Goal: Find specific page/section: Find specific page/section

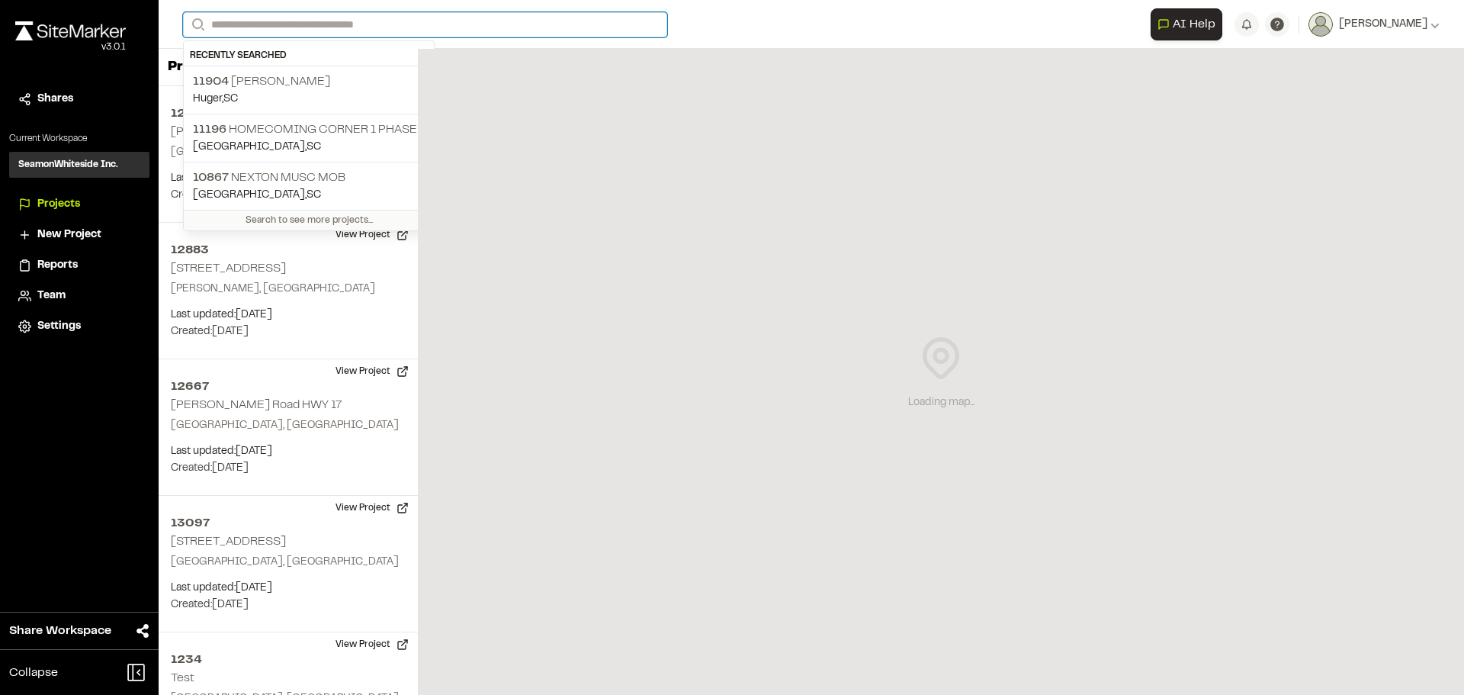
click at [388, 20] on input "Search" at bounding box center [425, 24] width 484 height 25
click at [355, 78] on p "[STREET_ADDRESS][PERSON_NAME]" at bounding box center [309, 81] width 232 height 18
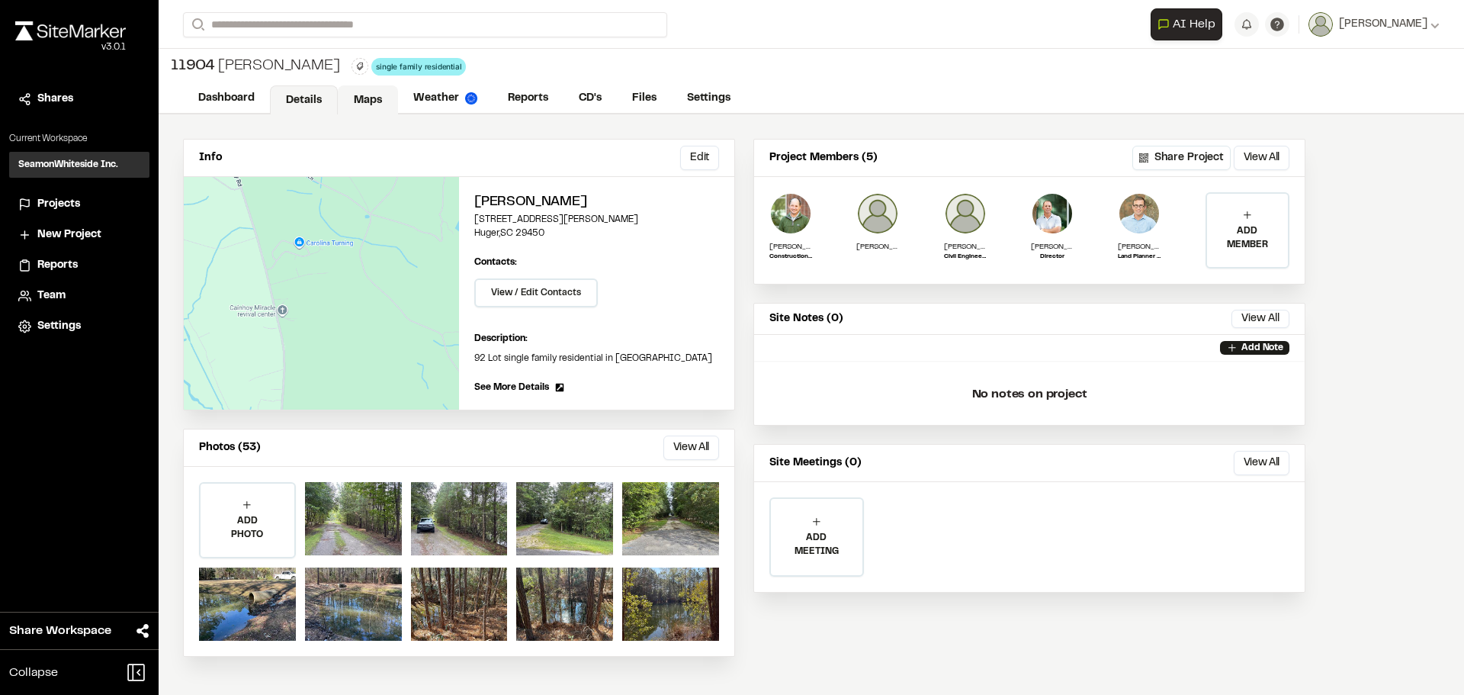
click at [376, 107] on link "Maps" at bounding box center [368, 99] width 60 height 29
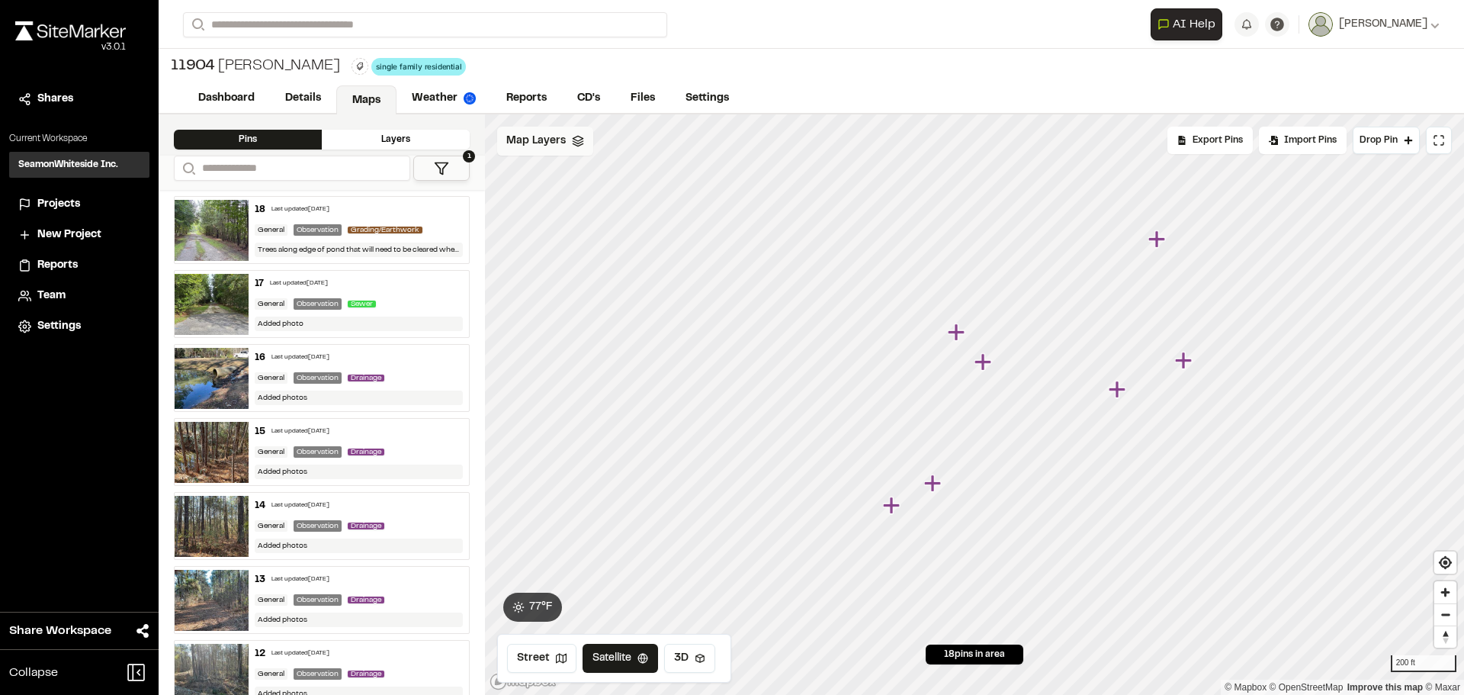
click at [552, 153] on div "Map Layers" at bounding box center [545, 141] width 96 height 29
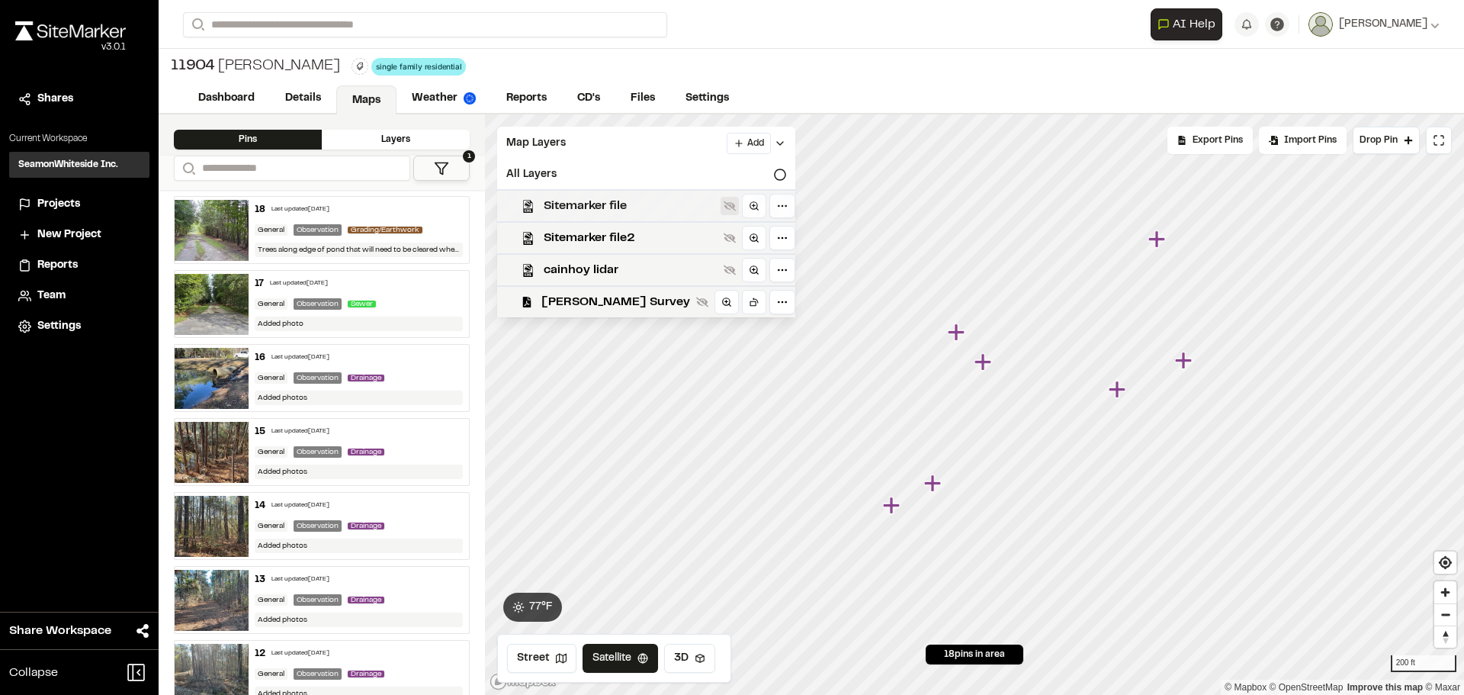
click at [721, 207] on button at bounding box center [730, 206] width 18 height 18
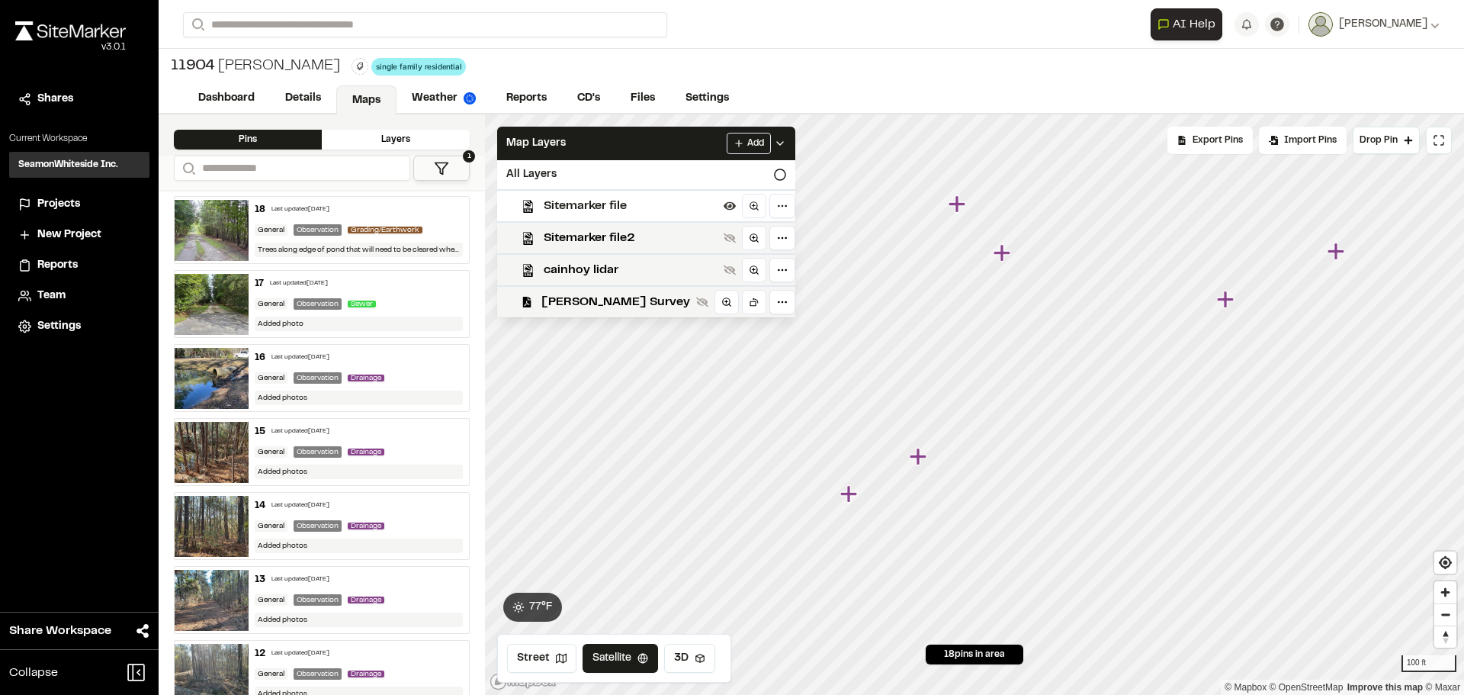
click at [853, 490] on icon "Map marker" at bounding box center [850, 494] width 20 height 20
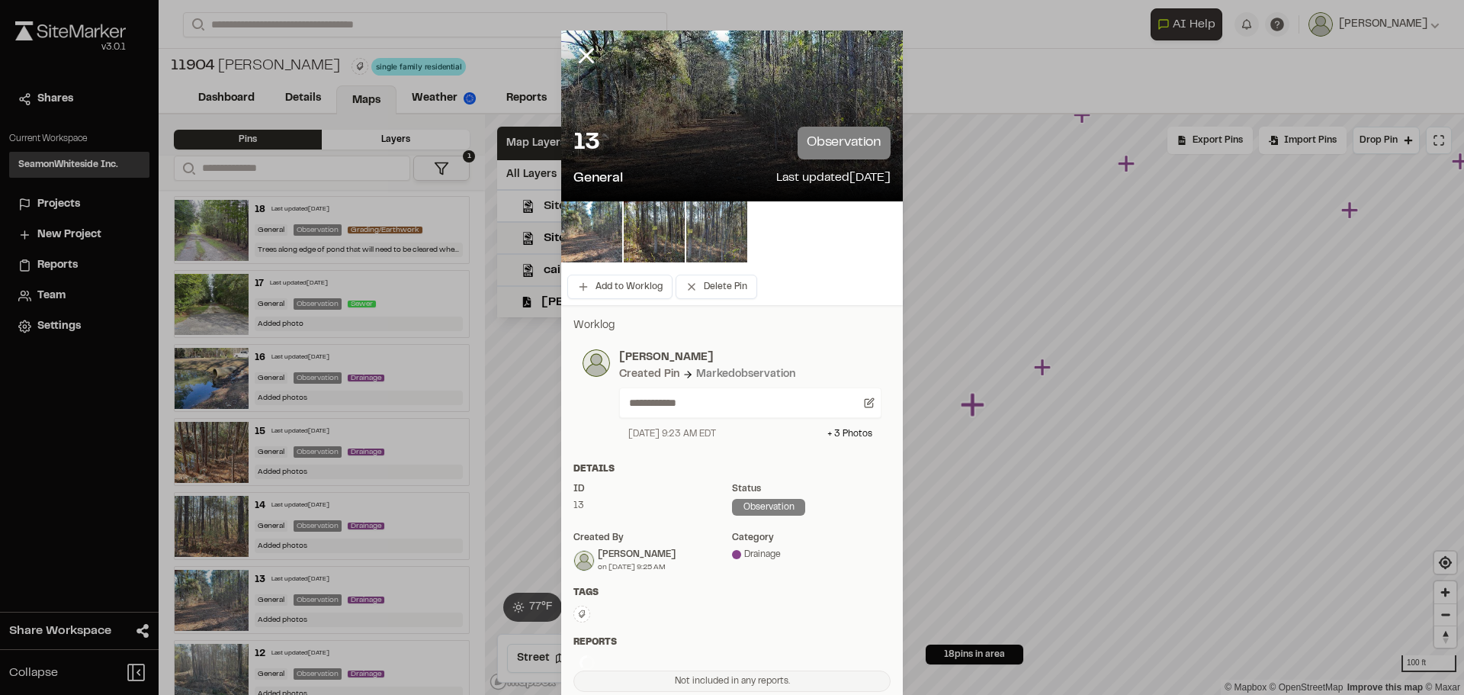
click at [852, 493] on div "Status" at bounding box center [811, 489] width 159 height 14
click at [606, 230] on img at bounding box center [591, 231] width 61 height 61
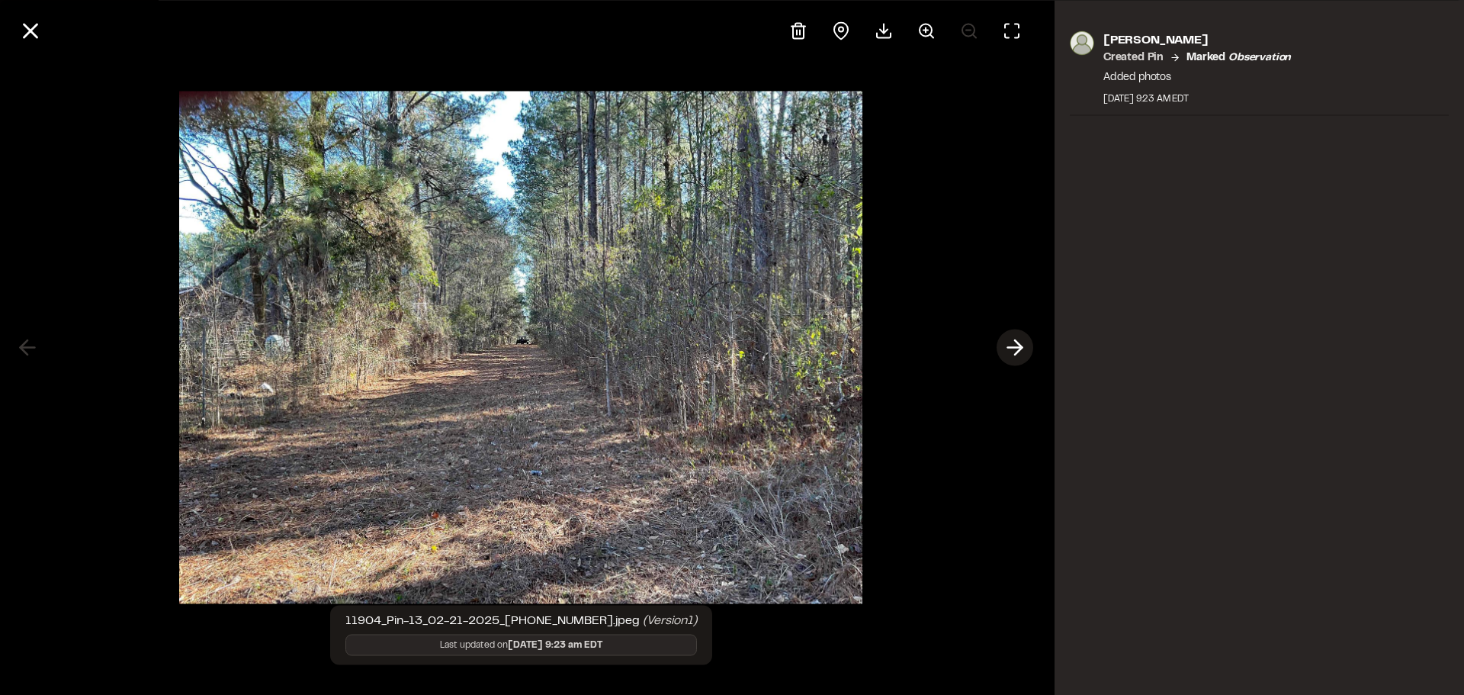
click at [1019, 351] on polyline at bounding box center [1018, 347] width 7 height 14
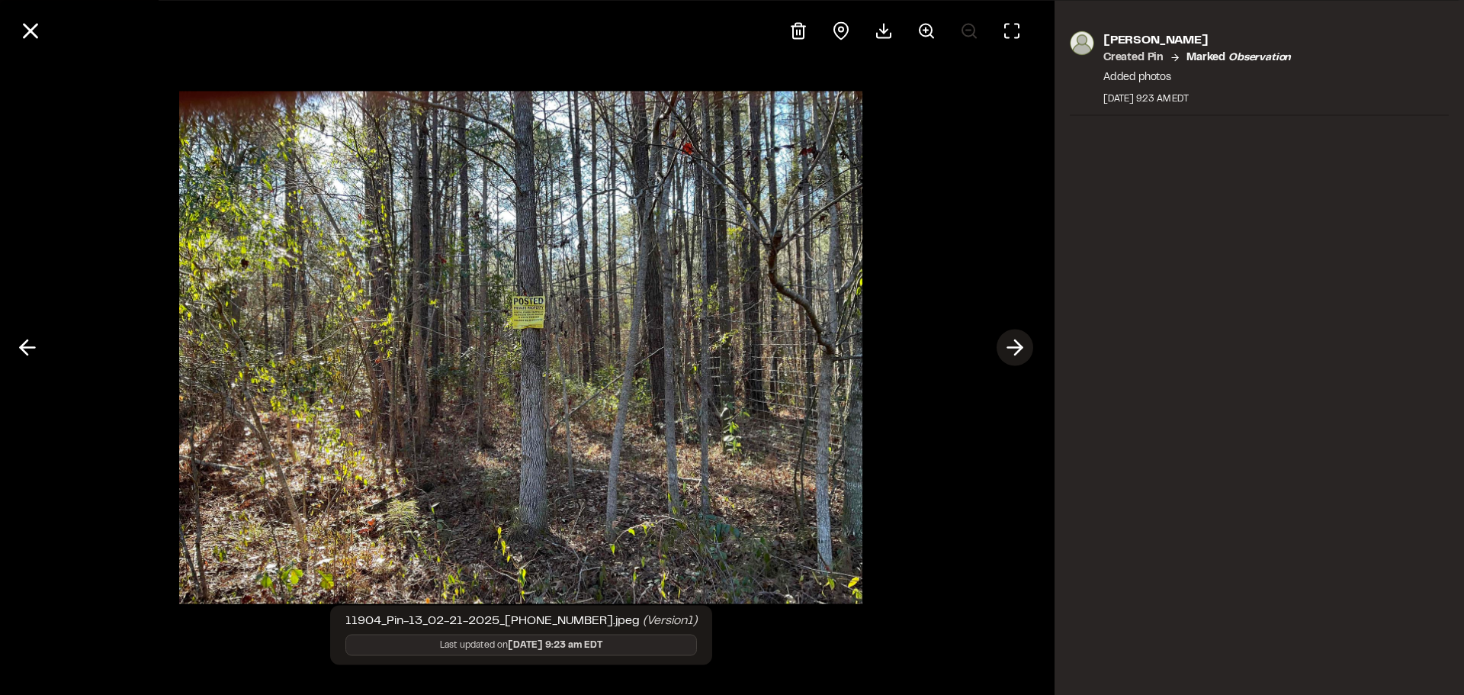
click at [1015, 345] on icon at bounding box center [1015, 348] width 24 height 26
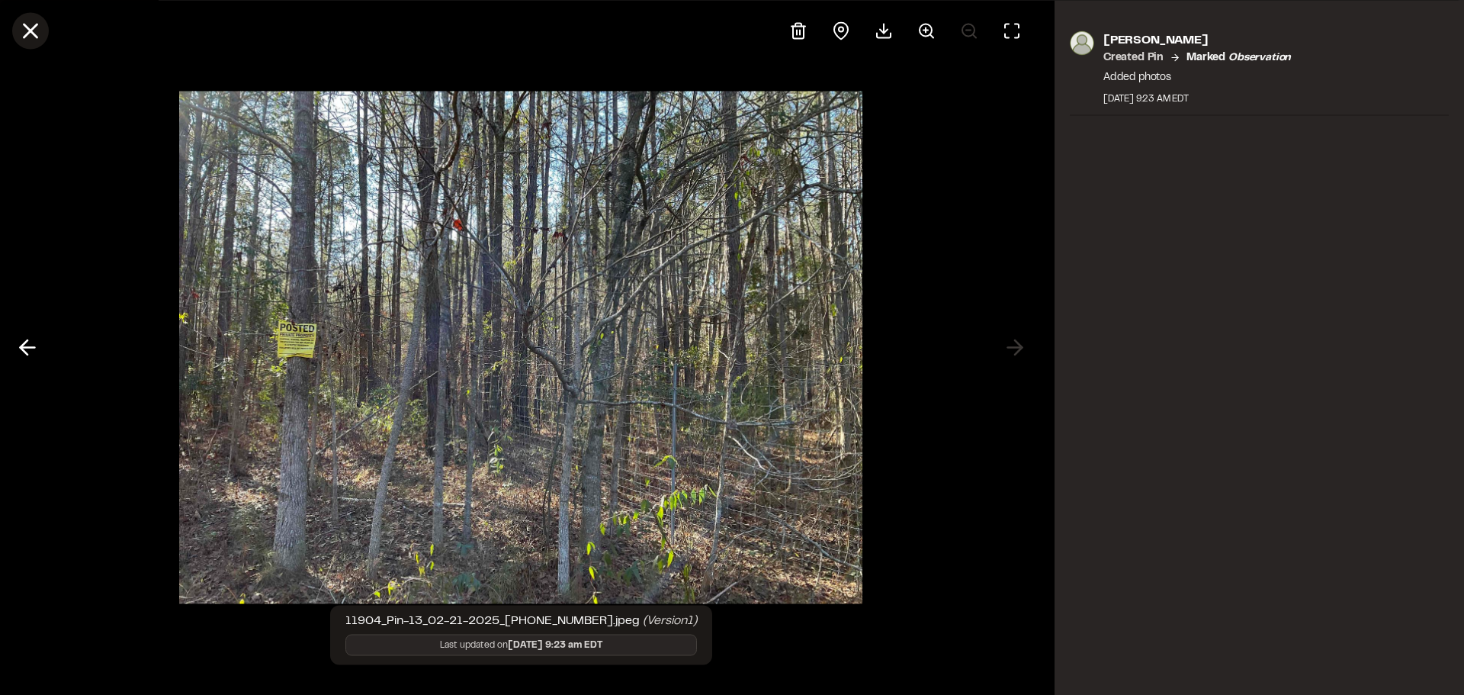
click at [23, 26] on icon at bounding box center [31, 31] width 26 height 26
